Goal: Information Seeking & Learning: Compare options

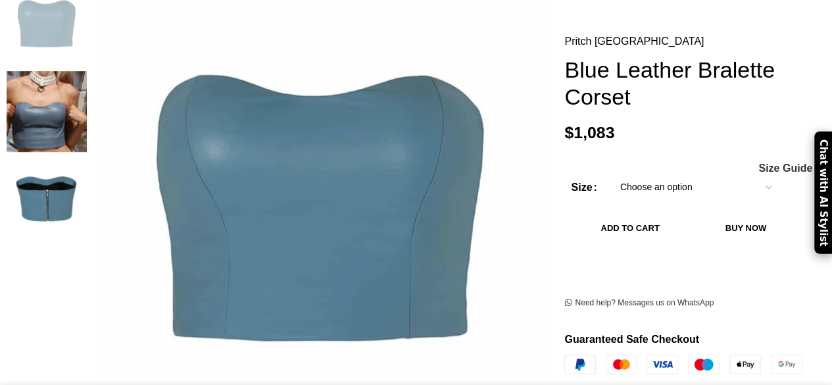
scroll to position [263, 0]
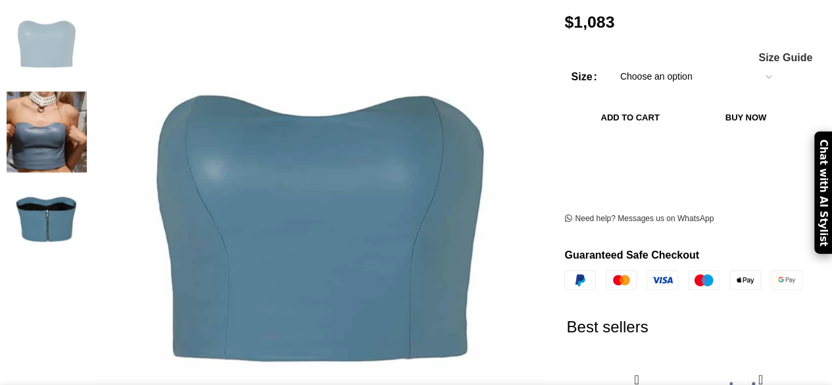
click at [52, 99] on img at bounding box center [47, 131] width 80 height 80
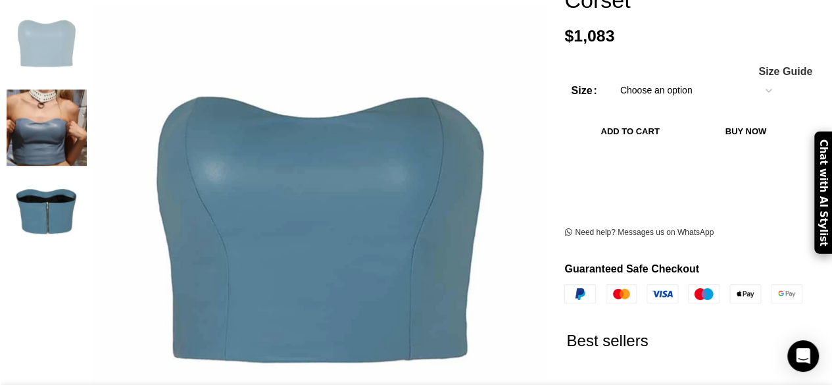
click at [64, 133] on img "2 / 3" at bounding box center [47, 127] width 80 height 77
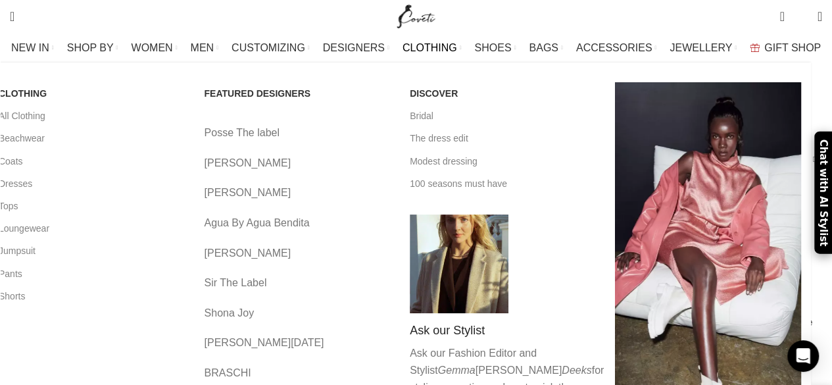
scroll to position [0, 968]
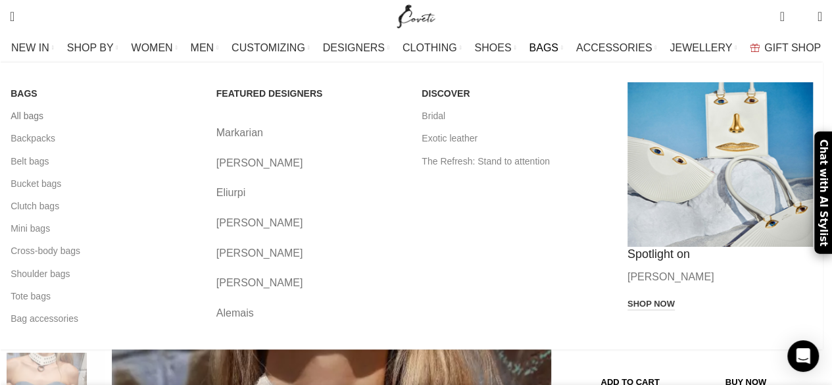
click at [38, 108] on link "All bags" at bounding box center [104, 116] width 186 height 22
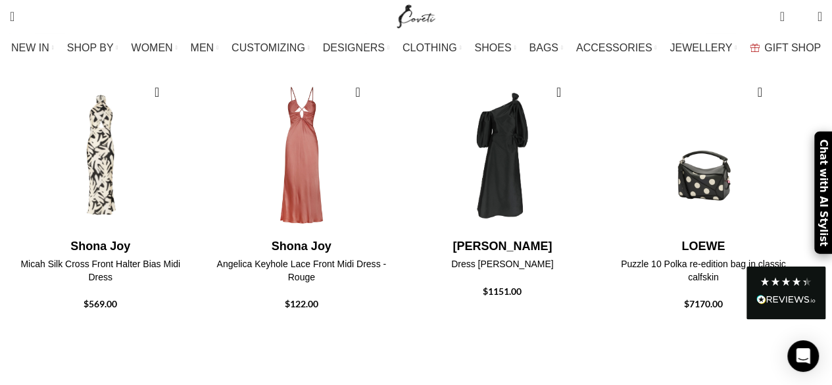
scroll to position [1578, 0]
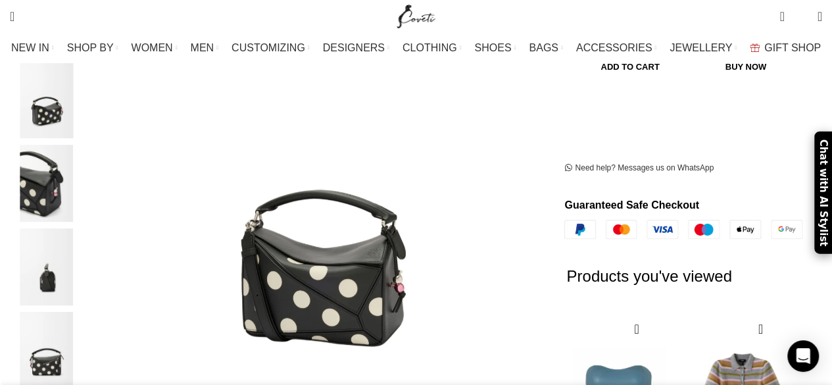
scroll to position [329, 0]
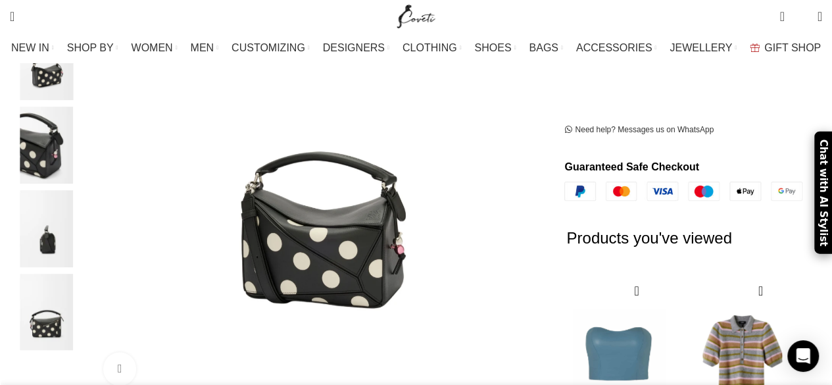
click at [64, 219] on img "4 / 5" at bounding box center [47, 228] width 80 height 77
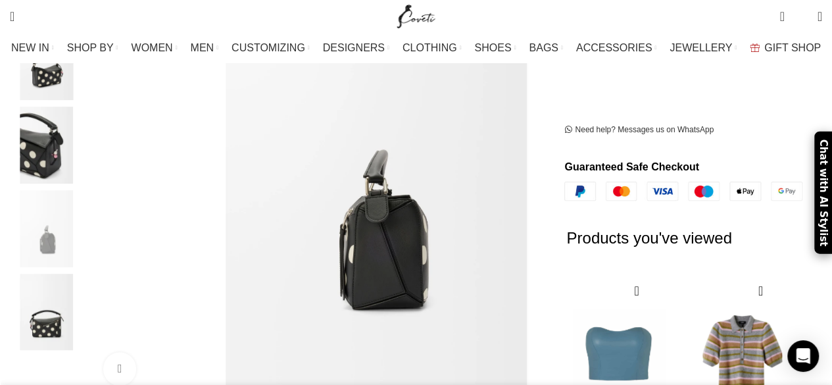
scroll to position [0, 138]
click at [60, 311] on img "5 / 5" at bounding box center [47, 311] width 80 height 77
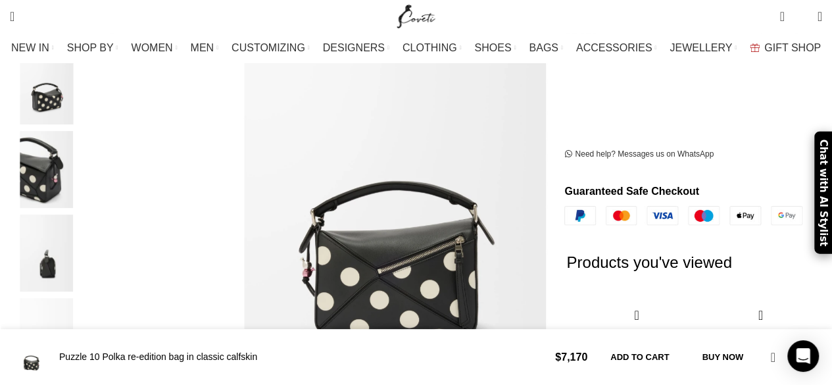
scroll to position [263, 0]
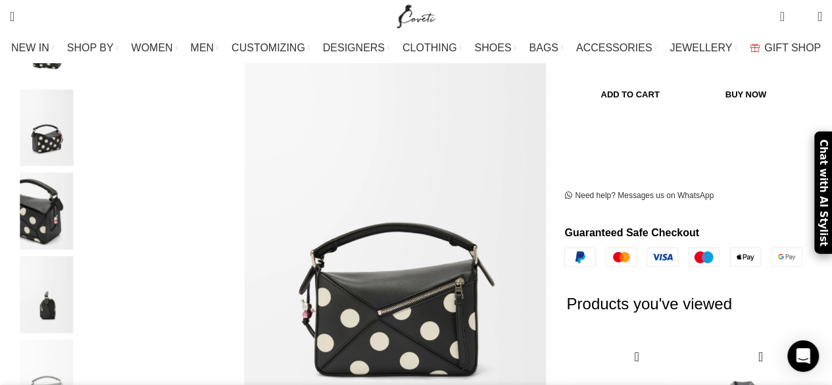
click at [59, 195] on img "3 / 5" at bounding box center [47, 210] width 80 height 77
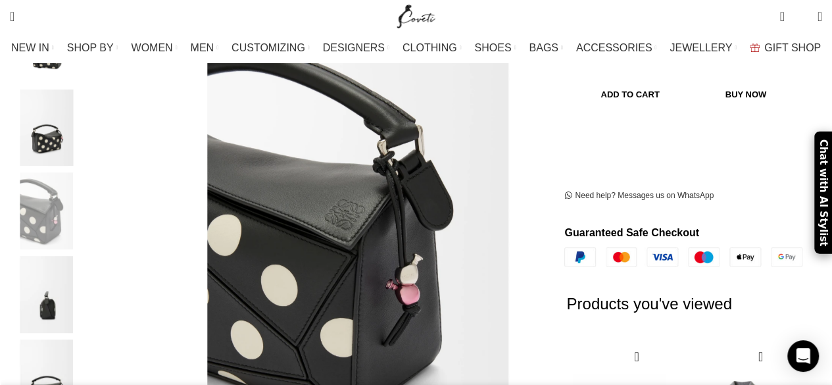
click at [62, 124] on img "2 / 5" at bounding box center [47, 127] width 80 height 77
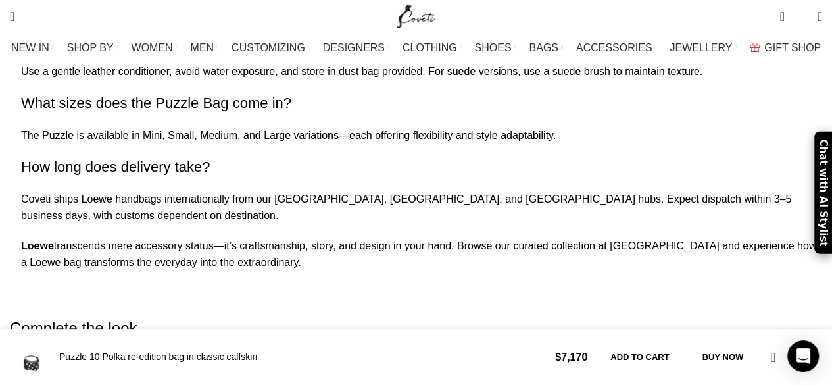
scroll to position [0, 1384]
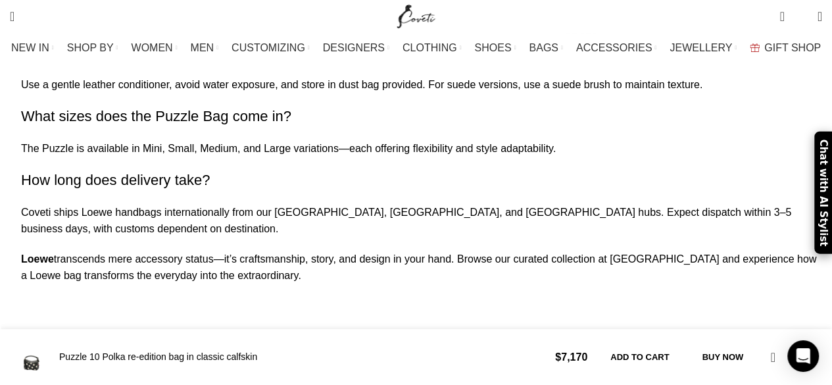
scroll to position [3615, 0]
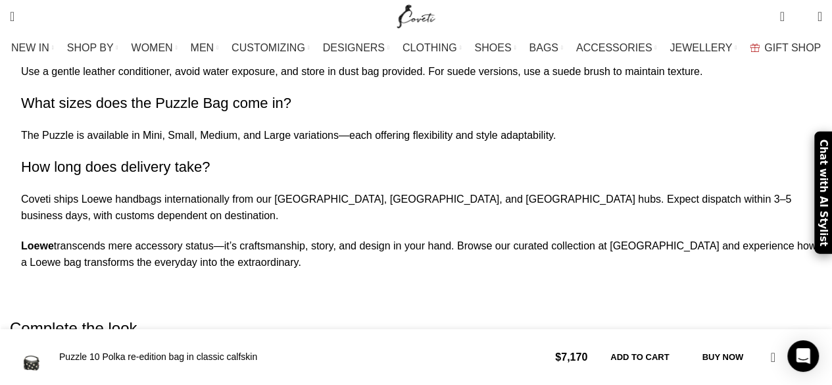
scroll to position [0, 277]
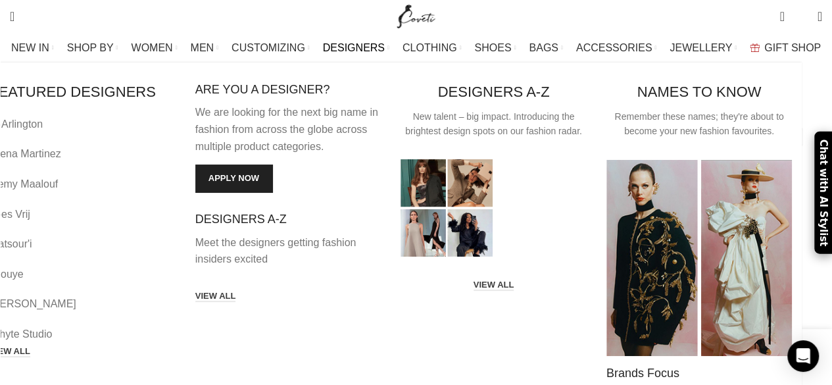
scroll to position [329, 0]
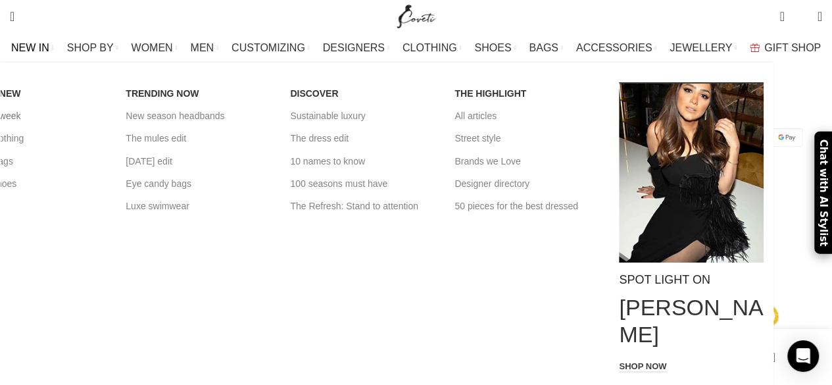
click at [68, 116] on link "New this week" at bounding box center [33, 116] width 145 height 22
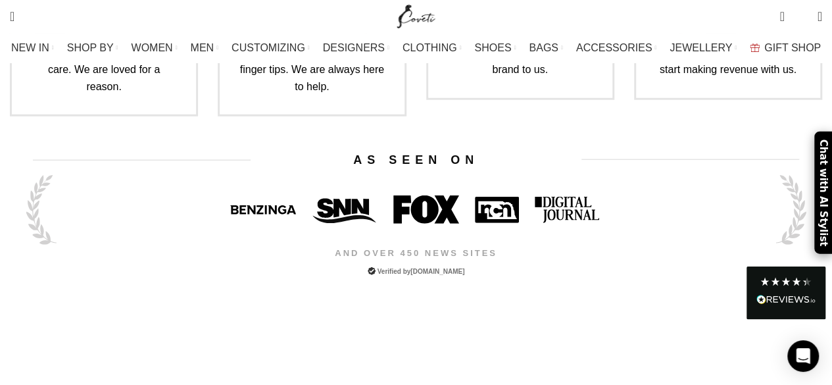
scroll to position [4478, 0]
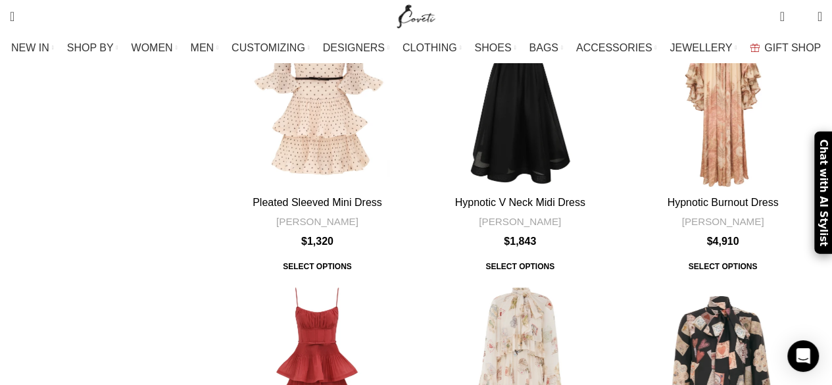
scroll to position [4667, 0]
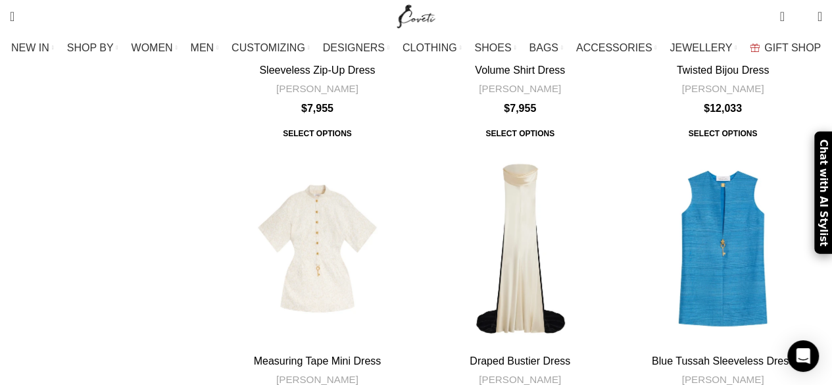
scroll to position [4360, 0]
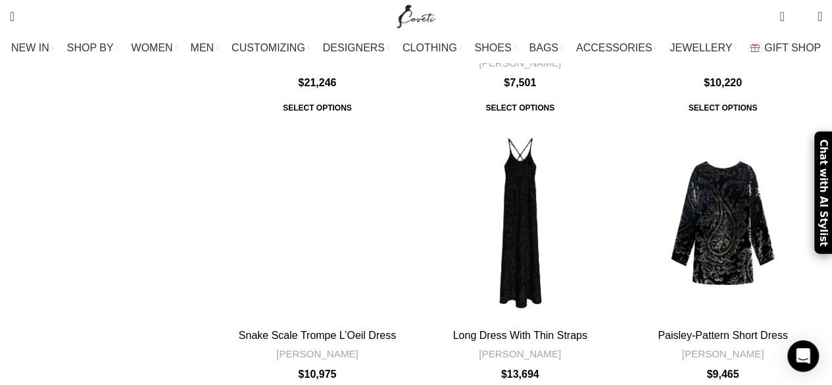
scroll to position [4491, 0]
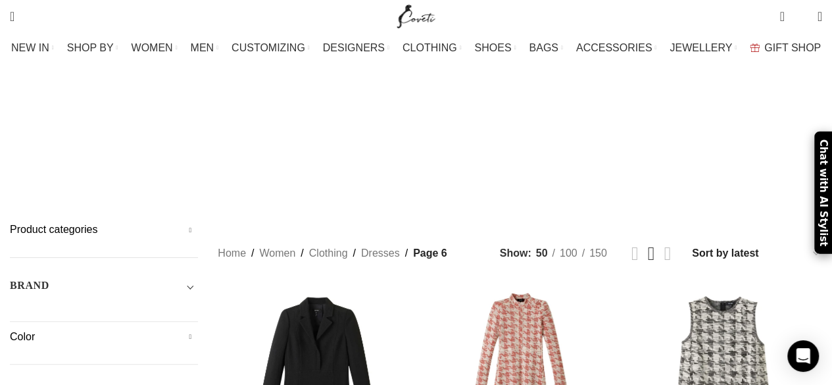
drag, startPoint x: 730, startPoint y: 129, endPoint x: 739, endPoint y: 129, distance: 9.2
click at [730, 243] on select "Sort by popularity Sort by average rating Sort by latest Sort by price: low to …" at bounding box center [755, 252] width 131 height 19
select select "price-desc"
click at [692, 243] on select "Sort by popularity Sort by average rating Sort by latest Sort by price: low to …" at bounding box center [755, 252] width 131 height 19
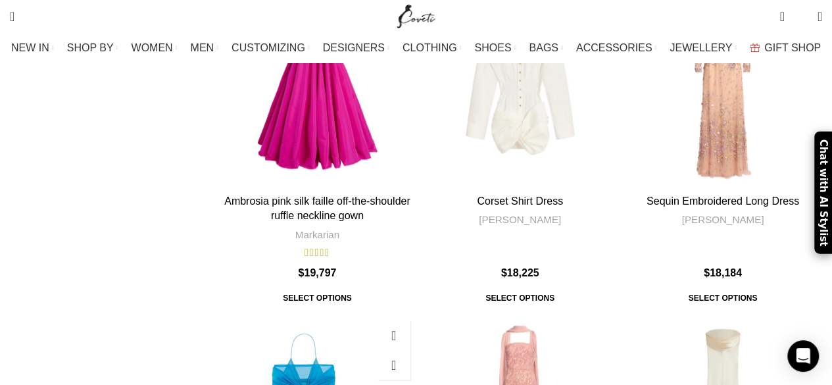
scroll to position [855, 0]
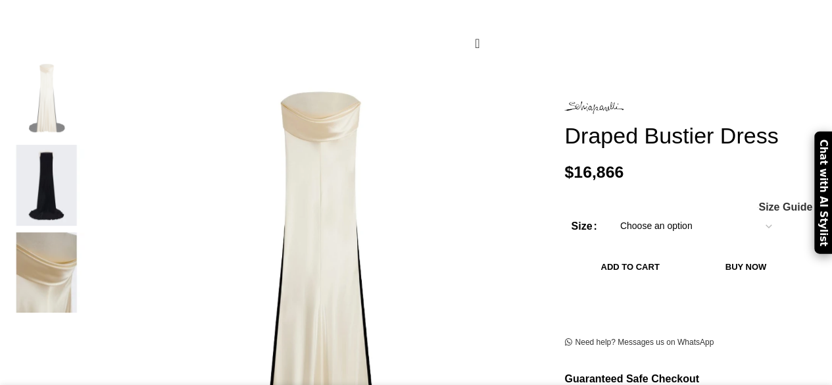
scroll to position [197, 0]
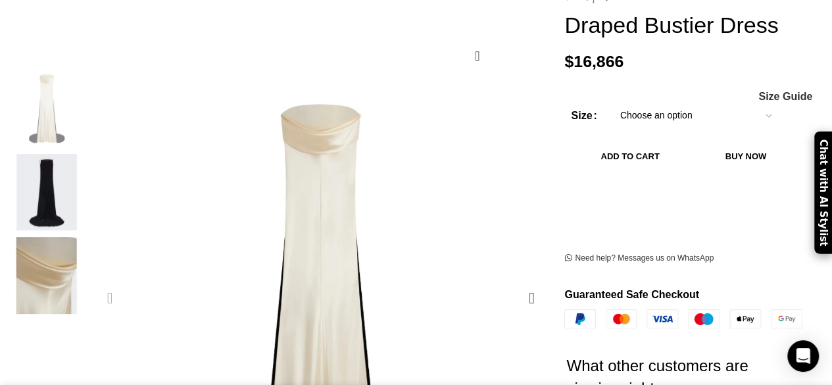
click at [52, 174] on img "2 / 3" at bounding box center [47, 192] width 80 height 77
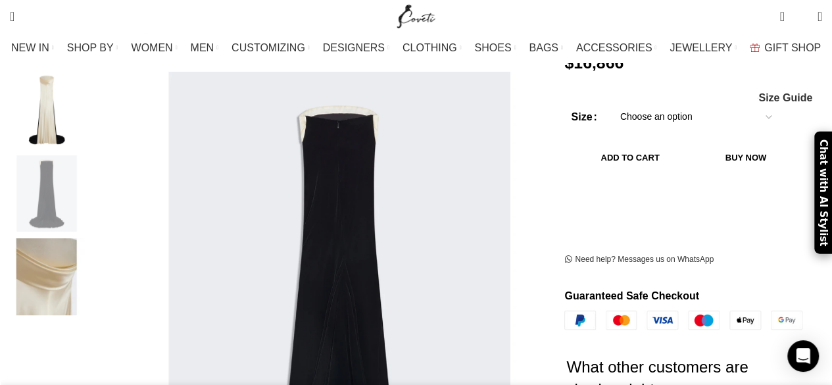
click at [66, 116] on img "1 / 3" at bounding box center [47, 110] width 80 height 77
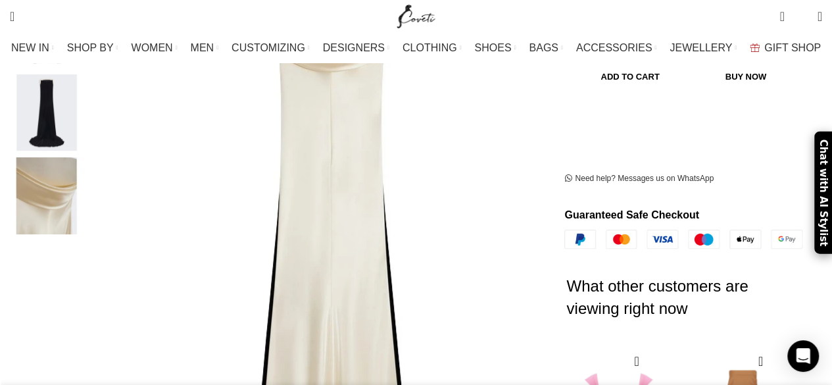
scroll to position [263, 0]
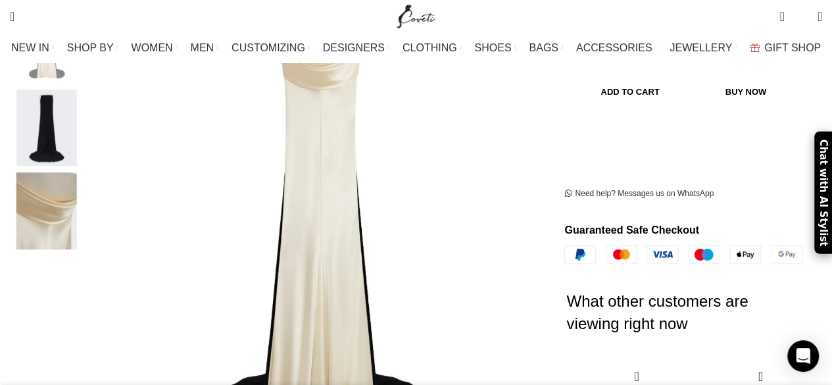
click at [68, 187] on img "3 / 3" at bounding box center [47, 210] width 80 height 77
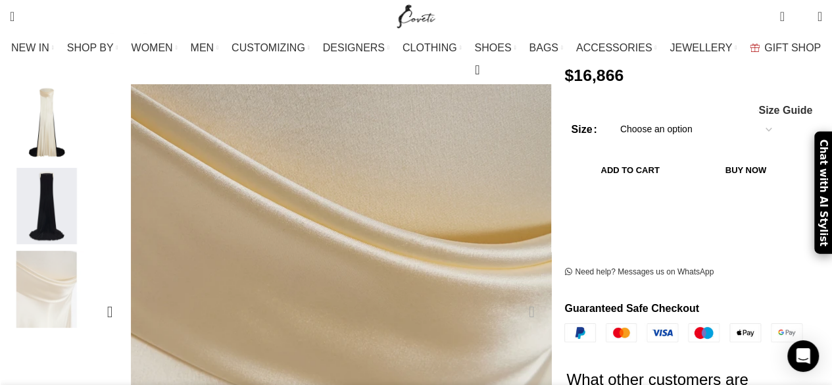
scroll to position [197, 0]
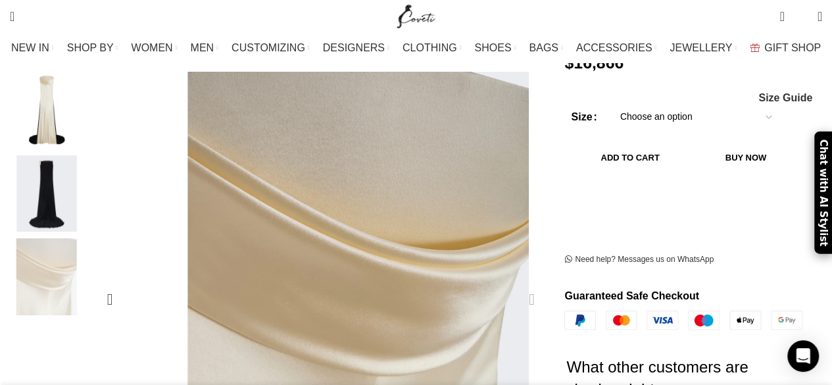
click at [528, 283] on div "Next slide" at bounding box center [531, 299] width 33 height 33
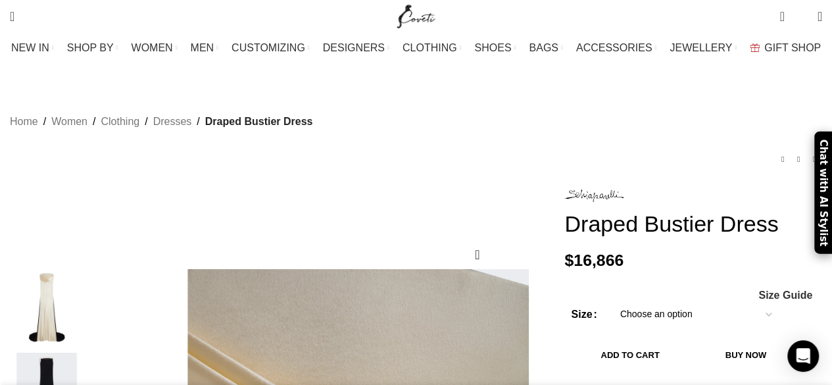
scroll to position [131, 0]
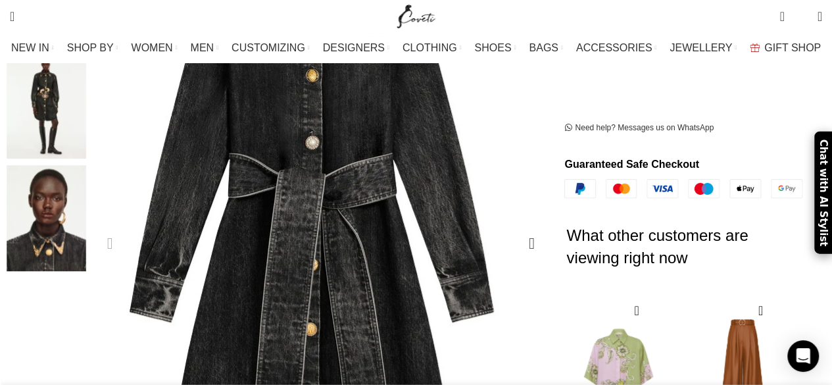
scroll to position [329, 0]
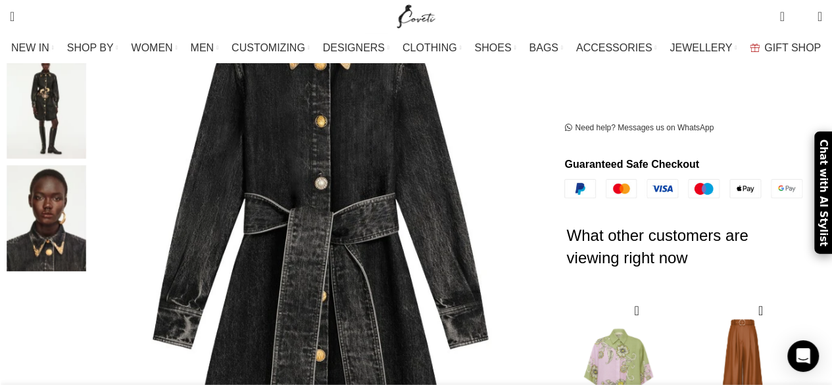
click at [53, 197] on img "3 / 3" at bounding box center [47, 218] width 80 height 106
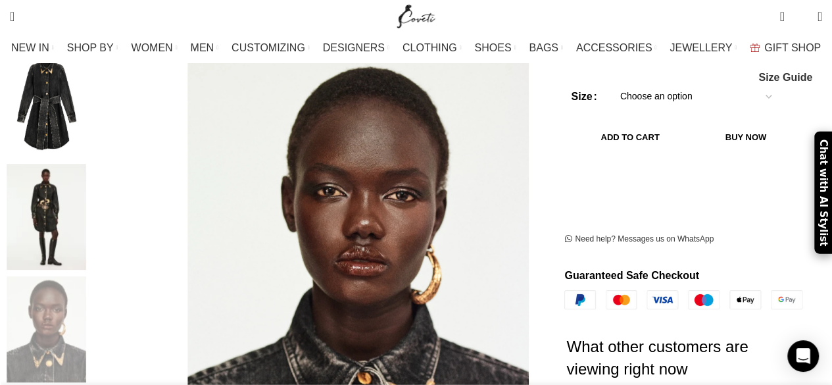
scroll to position [197, 0]
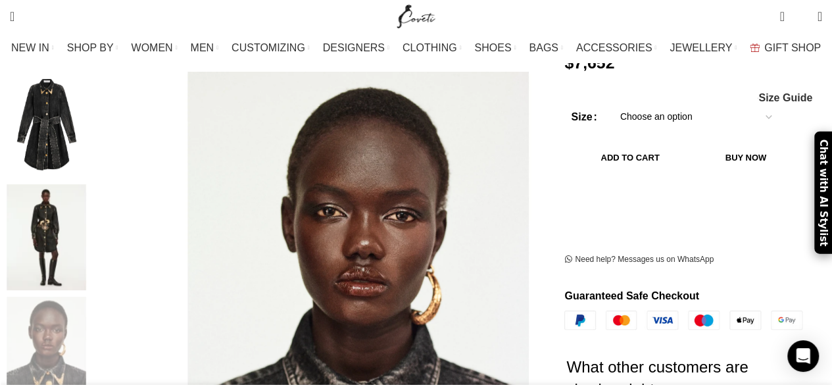
click at [71, 220] on img "2 / 3" at bounding box center [47, 237] width 80 height 106
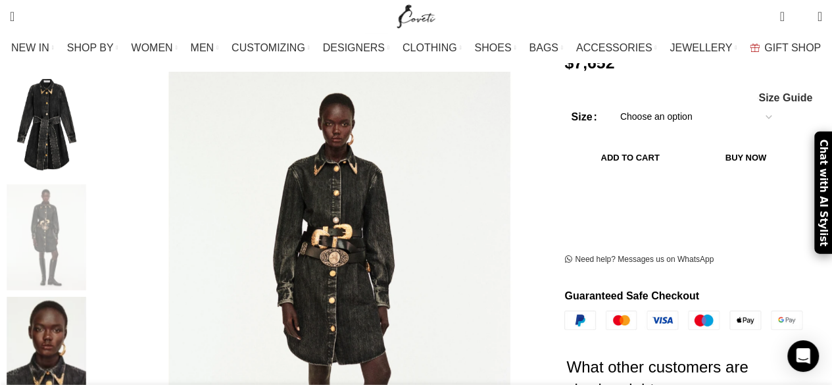
scroll to position [0, 277]
click at [54, 115] on img "1 / 3" at bounding box center [47, 125] width 80 height 106
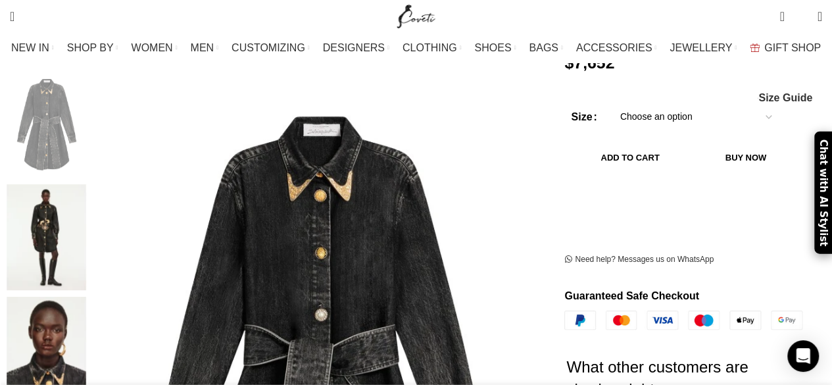
click at [57, 207] on img "2 / 3" at bounding box center [47, 237] width 80 height 106
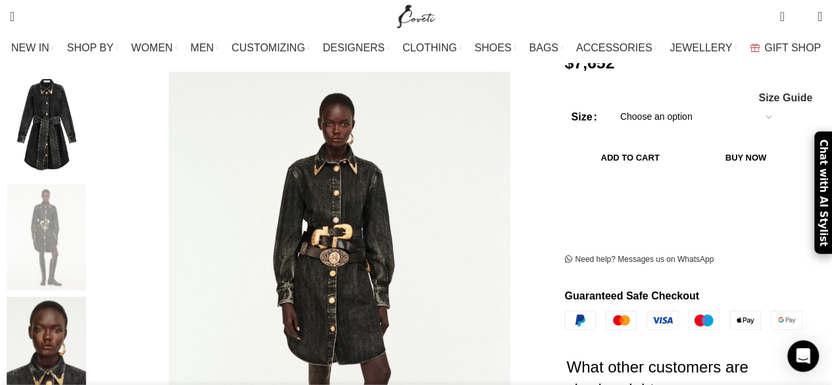
click at [66, 105] on img "1 / 3" at bounding box center [47, 125] width 80 height 106
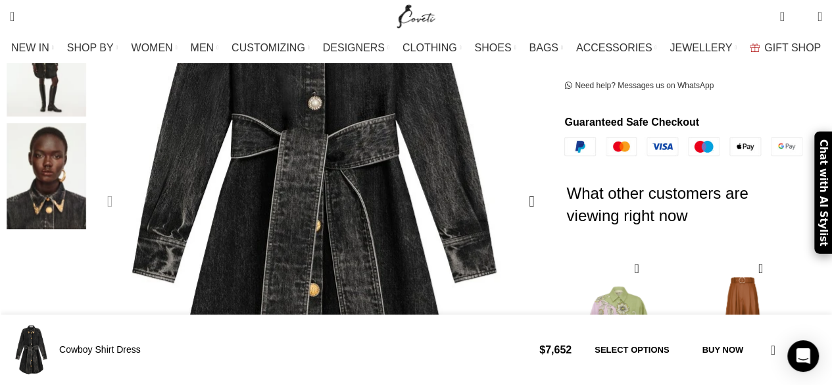
scroll to position [300, 0]
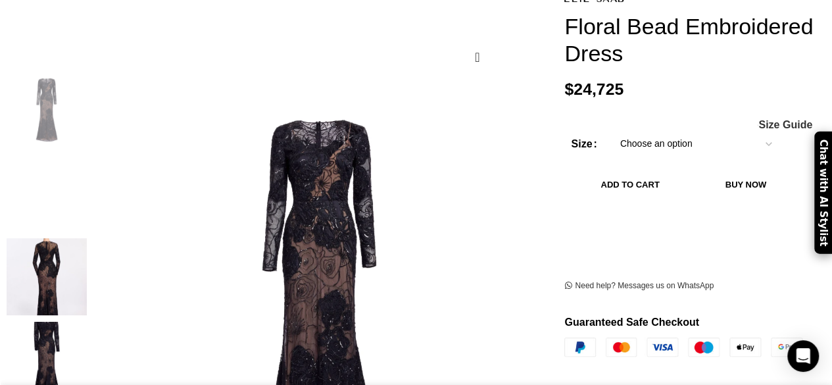
click at [61, 177] on img "2 / 5" at bounding box center [47, 193] width 80 height 77
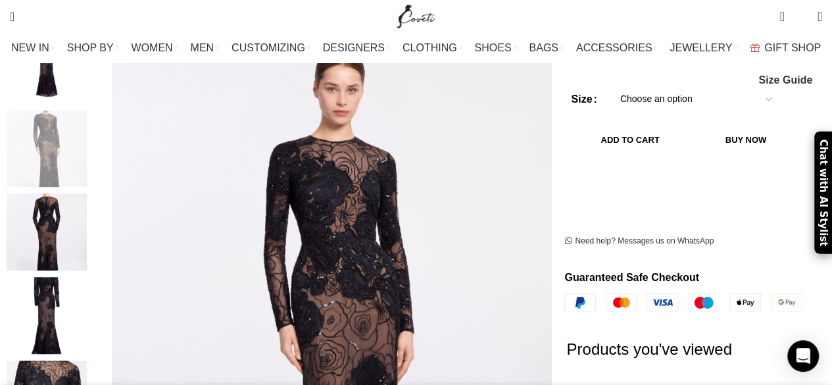
scroll to position [263, 0]
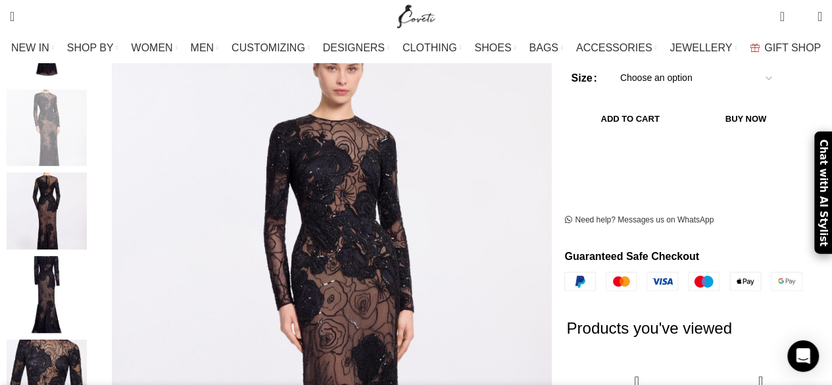
click at [42, 271] on img "4 / 5" at bounding box center [47, 294] width 80 height 77
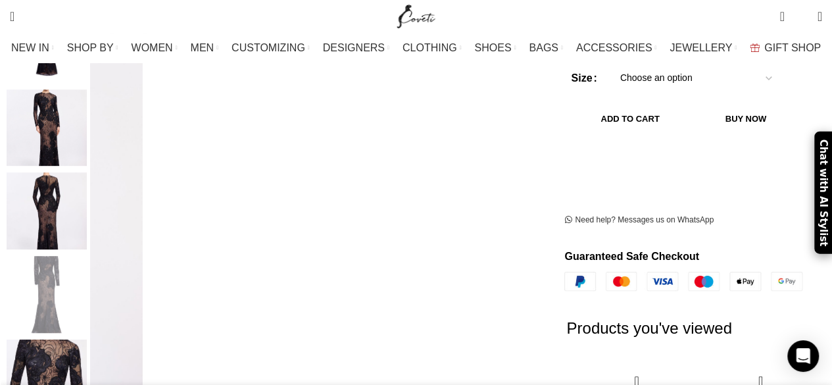
click at [66, 345] on img "5 / 5" at bounding box center [47, 377] width 80 height 77
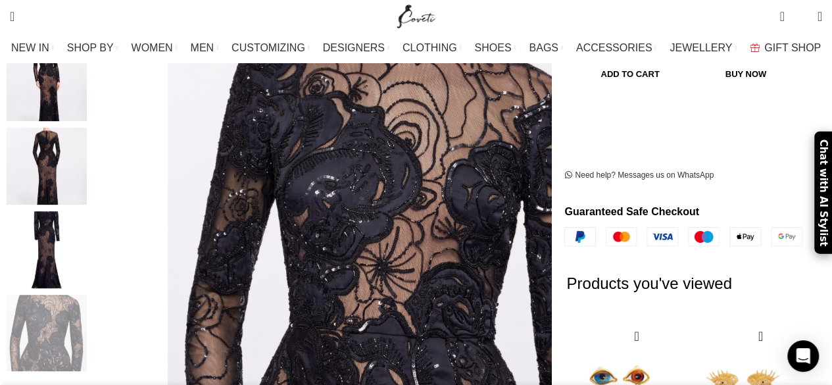
scroll to position [329, 0]
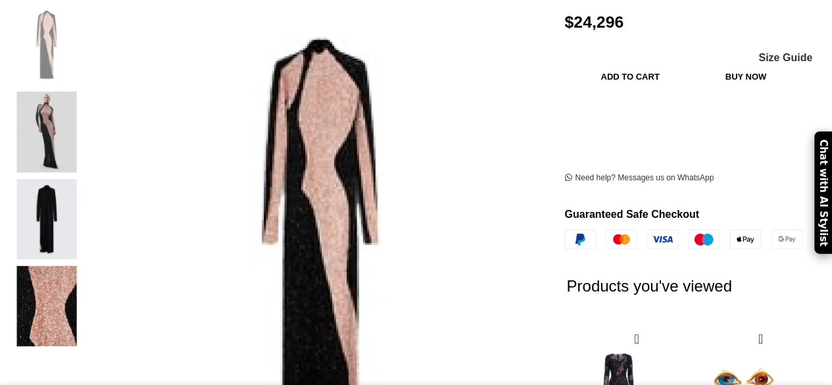
scroll to position [197, 0]
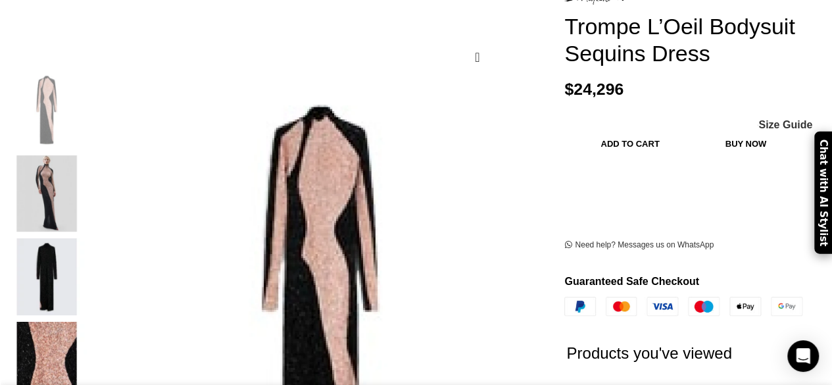
click at [63, 172] on img "2 / 4" at bounding box center [47, 193] width 80 height 77
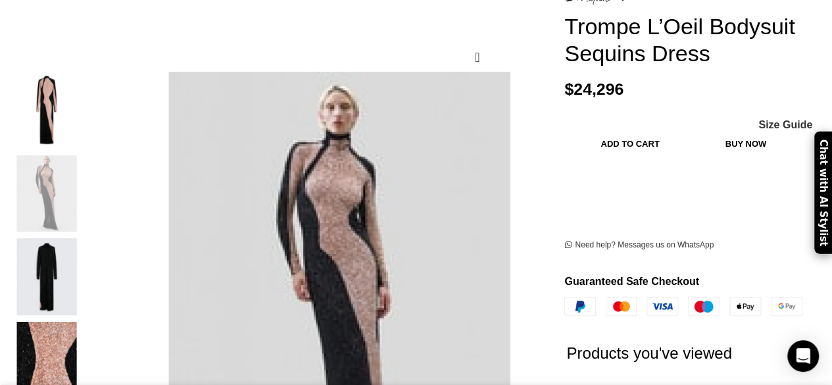
click at [64, 250] on img "3 / 4" at bounding box center [47, 276] width 80 height 77
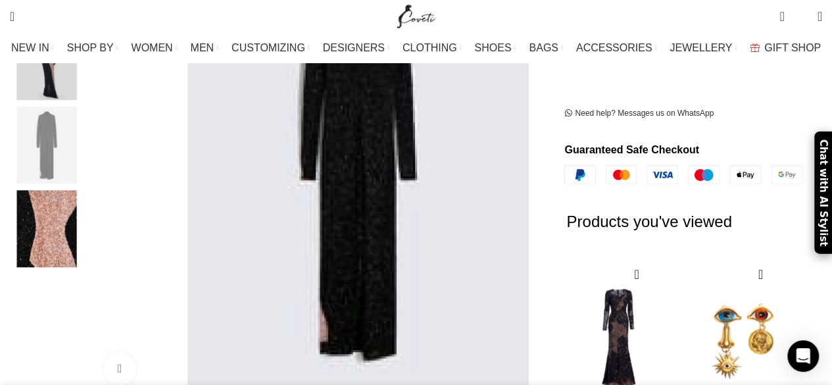
scroll to position [263, 0]
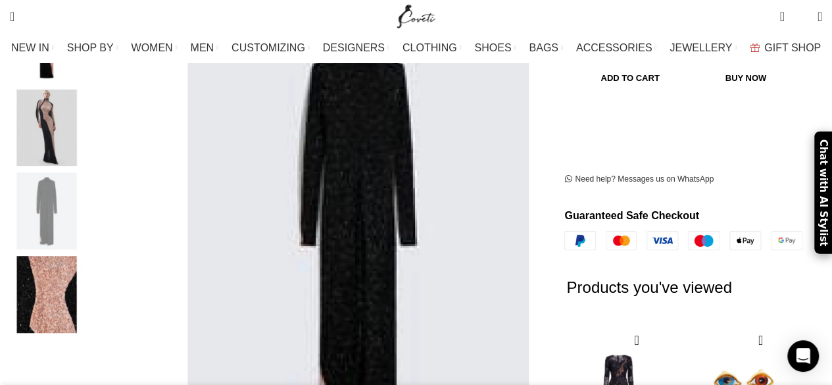
click at [68, 135] on img "2 / 4" at bounding box center [47, 127] width 80 height 77
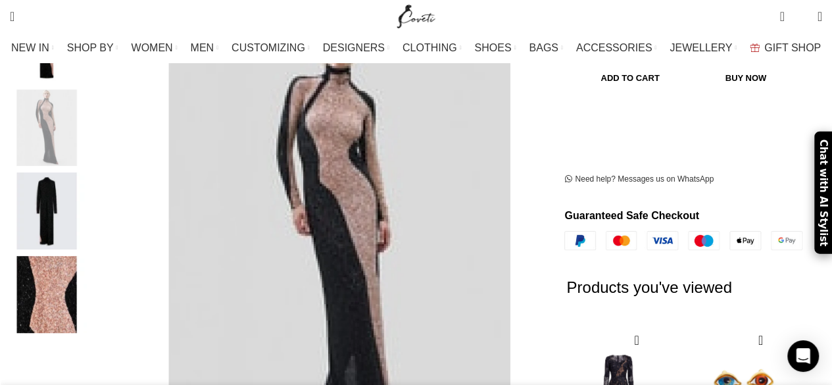
click at [67, 187] on img "3 / 4" at bounding box center [47, 210] width 80 height 77
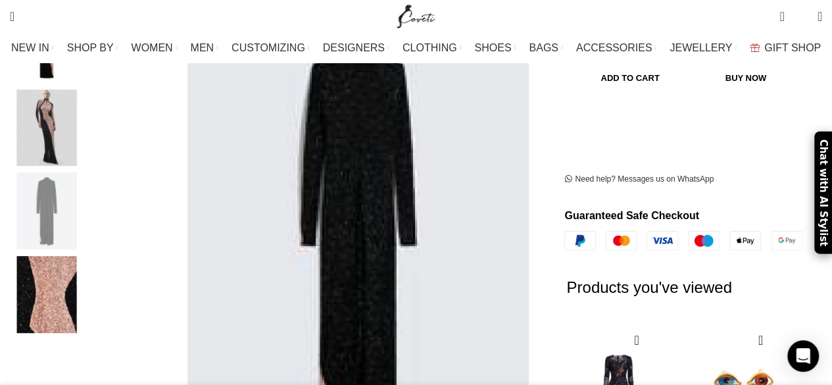
scroll to position [0, 138]
click at [66, 258] on img "4 / 4" at bounding box center [47, 294] width 80 height 77
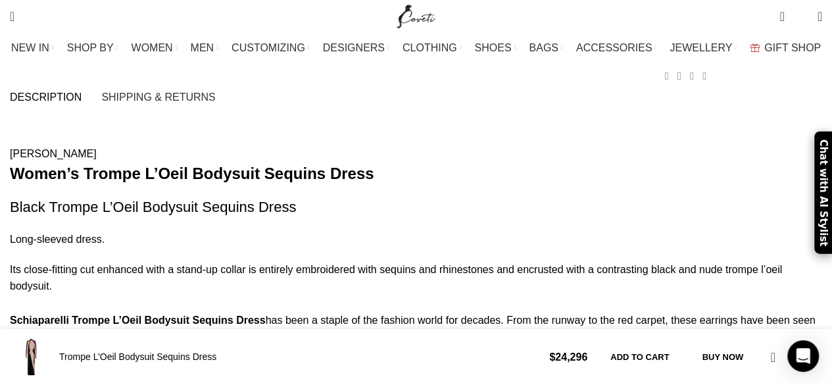
scroll to position [920, 0]
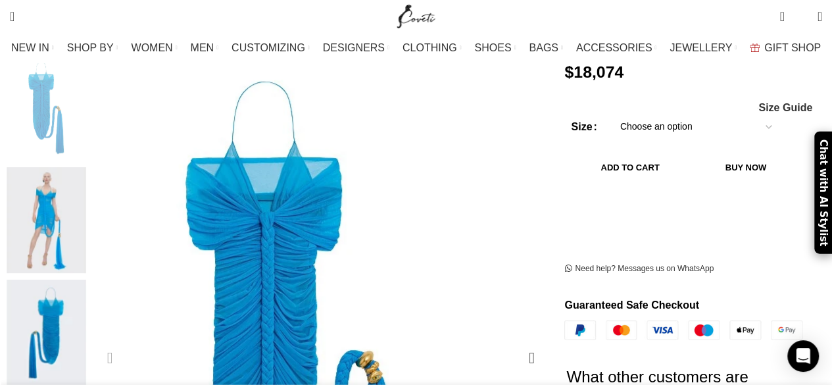
scroll to position [197, 0]
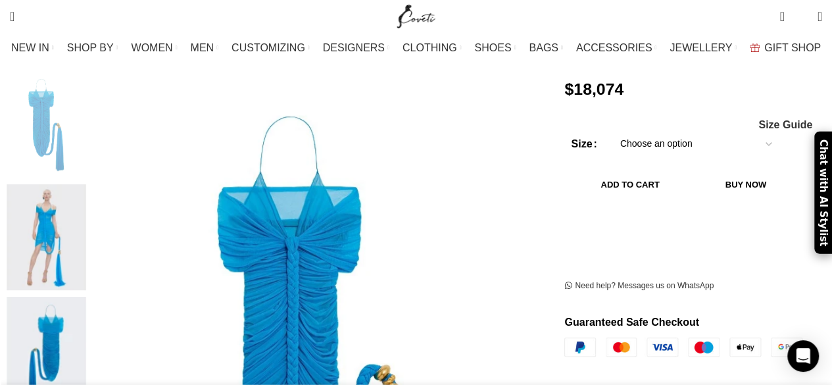
click at [57, 211] on img "2 / 3" at bounding box center [47, 237] width 80 height 106
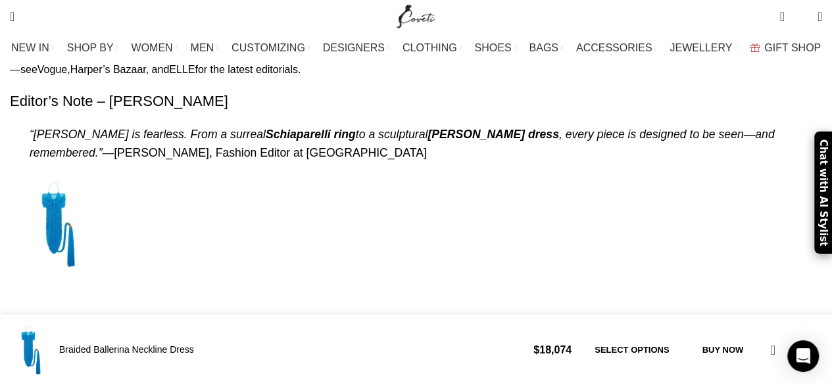
scroll to position [0, 553]
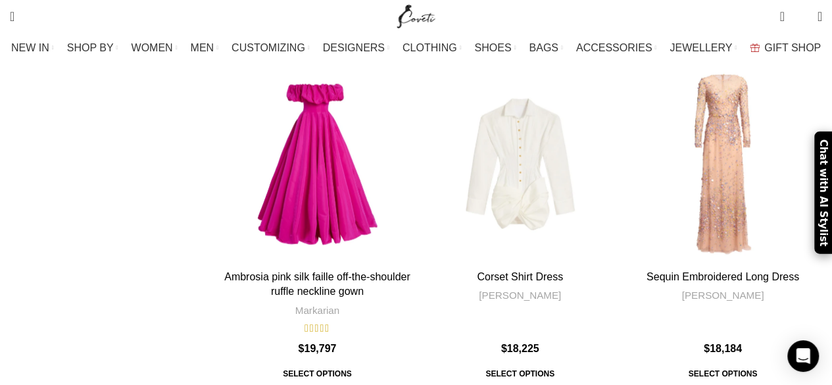
scroll to position [1380, 0]
